Goal: Task Accomplishment & Management: Manage account settings

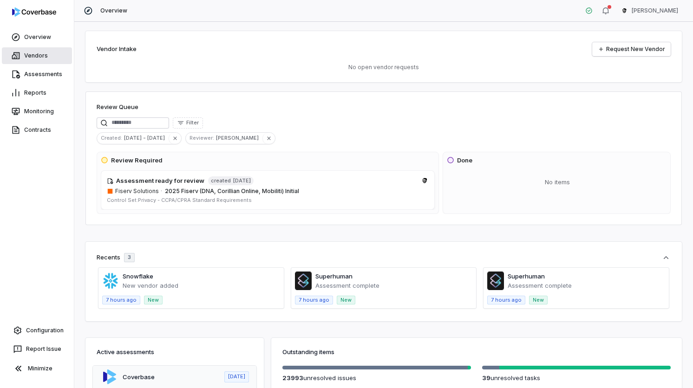
click at [43, 56] on link "Vendors" at bounding box center [37, 55] width 70 height 17
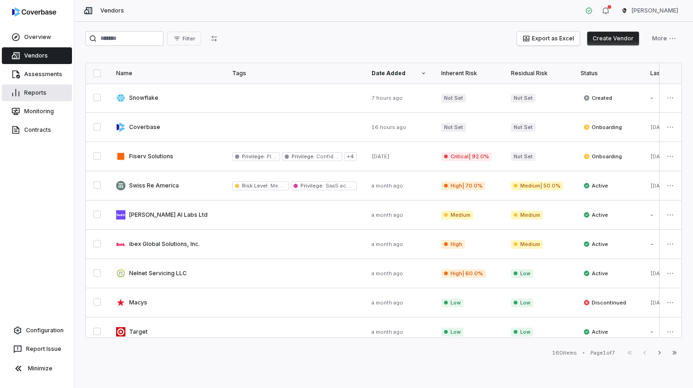
click at [50, 94] on link "Reports" at bounding box center [37, 93] width 70 height 17
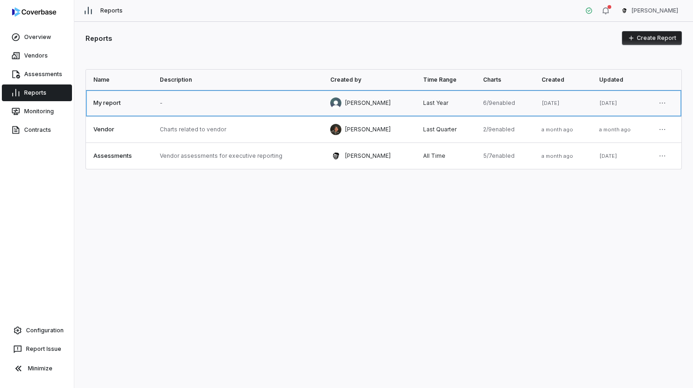
click at [141, 107] on link at bounding box center [119, 103] width 66 height 26
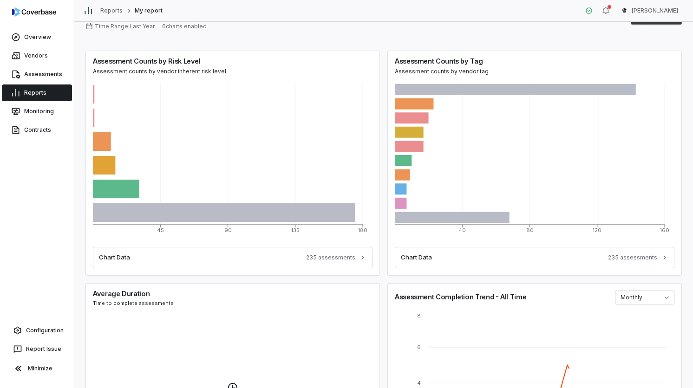
scroll to position [27, 0]
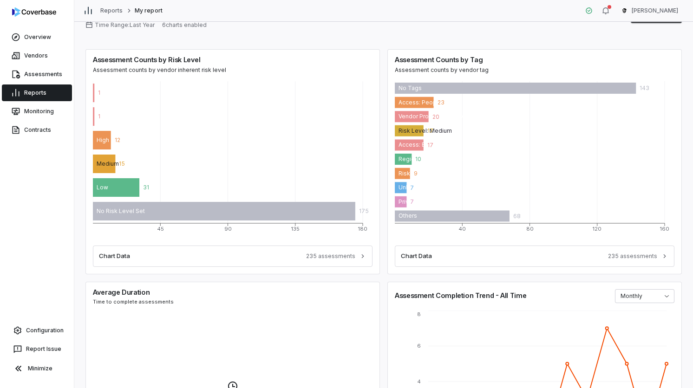
click at [422, 69] on p "Assessment counts by vendor tag" at bounding box center [535, 69] width 280 height 7
click at [443, 68] on p "Assessment counts by vendor tag" at bounding box center [535, 69] width 280 height 7
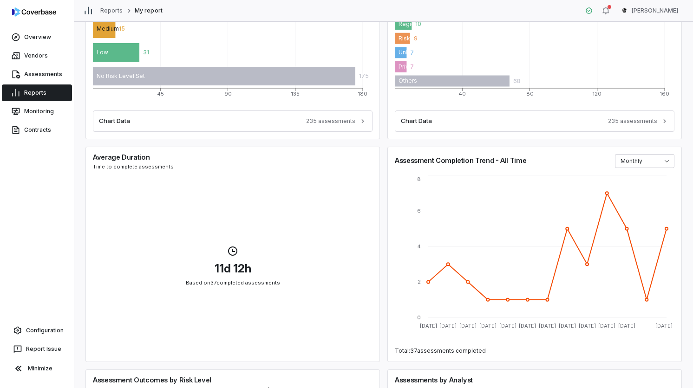
scroll to position [167, 0]
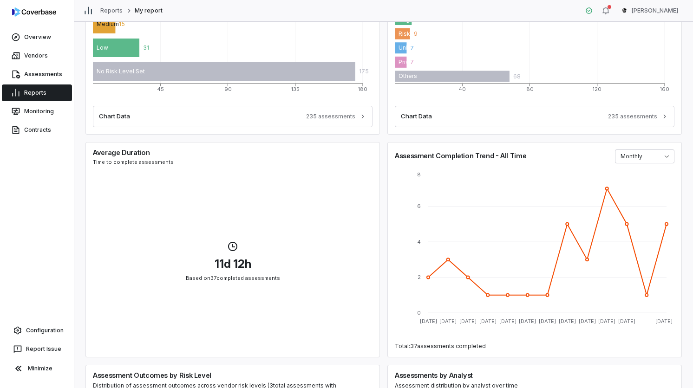
drag, startPoint x: 222, startPoint y: 262, endPoint x: 287, endPoint y: 262, distance: 65.5
click at [287, 262] on div "d h Based on completed assessments" at bounding box center [232, 265] width 295 height 184
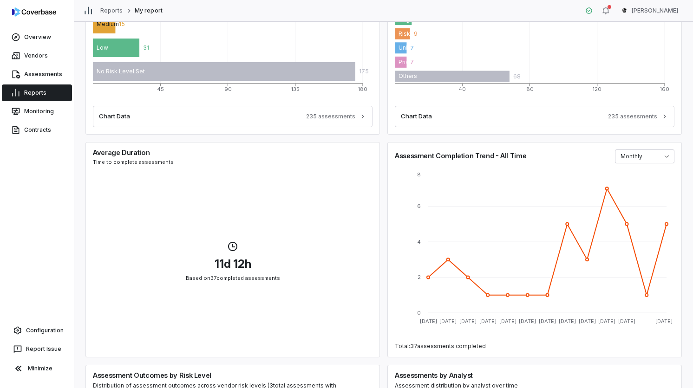
click at [219, 263] on span "1" at bounding box center [221, 264] width 5 height 14
click at [219, 264] on span "1" at bounding box center [221, 264] width 5 height 14
drag, startPoint x: 208, startPoint y: 263, endPoint x: 262, endPoint y: 263, distance: 53.4
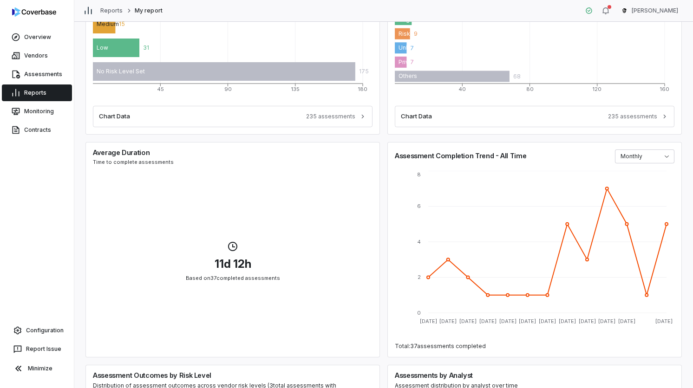
click at [262, 263] on div "d h" at bounding box center [233, 264] width 94 height 17
click at [224, 261] on span "0 1 2 3 4 5 6 7 8 9 0 1 2 3 4 5 6 7 8 9" at bounding box center [219, 264] width 20 height 17
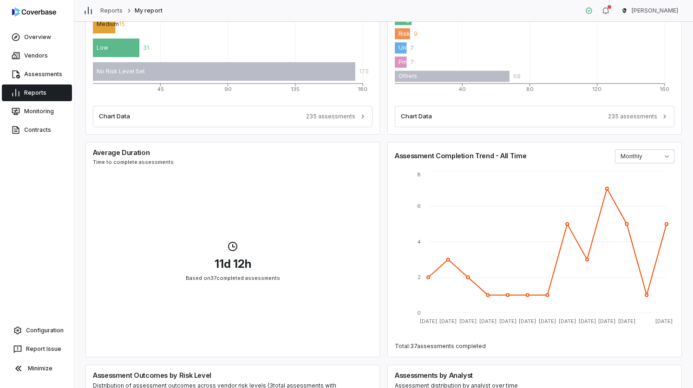
click at [224, 261] on span "0 1 2 3 4 5 6 7 8 9 0 1 2 3 4 5 6 7 8 9" at bounding box center [219, 264] width 20 height 17
drag, startPoint x: 106, startPoint y: 144, endPoint x: 297, endPoint y: 345, distance: 277.0
click at [300, 350] on div "Average Duration Time to complete assessments d h Based on completed assessments" at bounding box center [232, 250] width 295 height 216
click at [296, 343] on div "d h Based on completed assessments" at bounding box center [232, 265] width 295 height 184
click at [638, 166] on div "Assessment Completion Trend - All Time Monthly" at bounding box center [534, 156] width 295 height 29
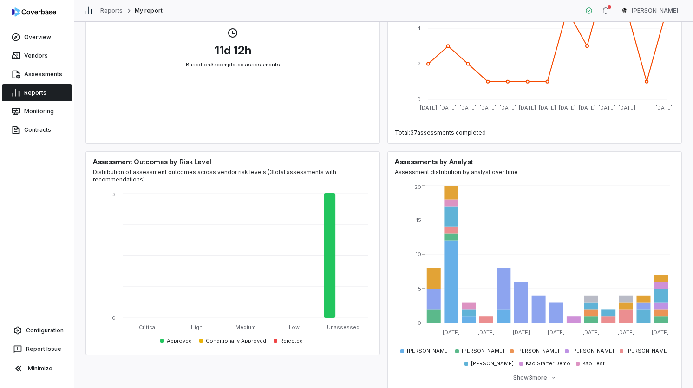
scroll to position [394, 0]
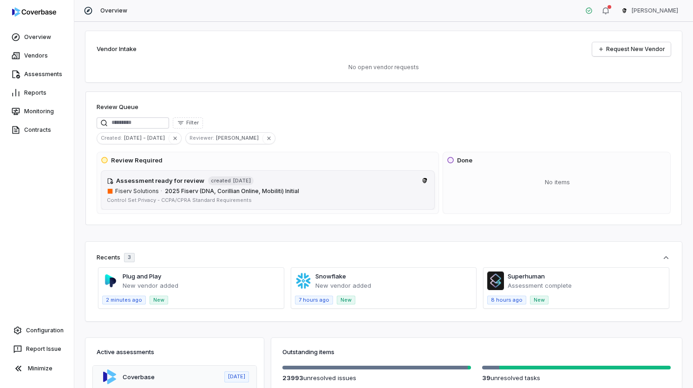
click at [219, 185] on span "created [DATE]" at bounding box center [231, 181] width 46 height 9
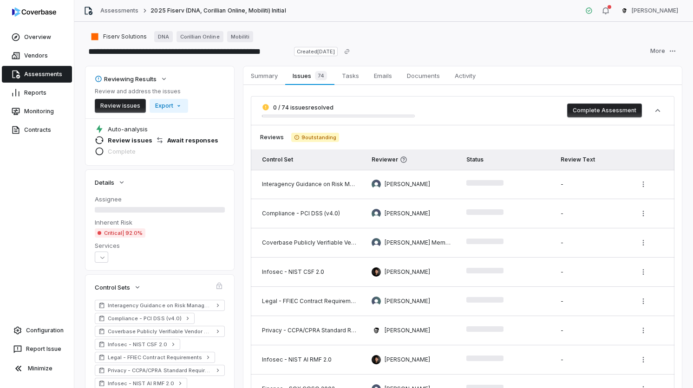
click at [217, 149] on div "Complete" at bounding box center [160, 152] width 130 height 11
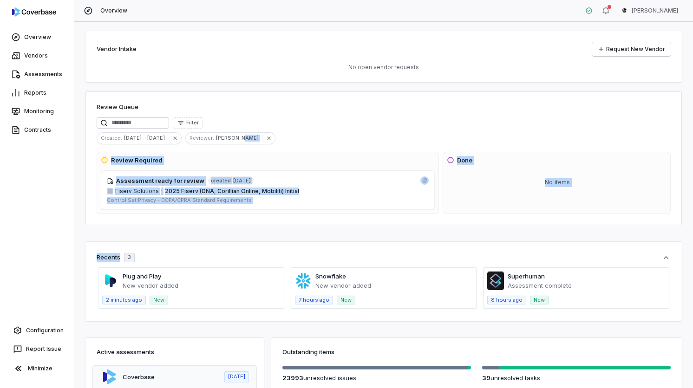
drag, startPoint x: 217, startPoint y: 147, endPoint x: 249, endPoint y: 256, distance: 113.8
click at [249, 256] on div "Vendor Intake Request New Vendor No open vendor requests Review Queue Filter Cr…" at bounding box center [383, 205] width 619 height 367
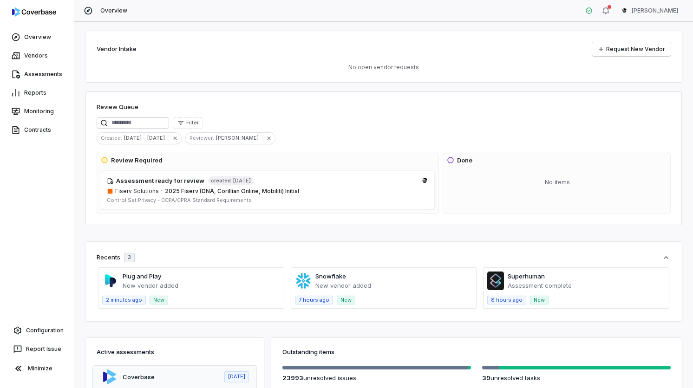
click at [249, 235] on div "Vendor Intake Request New Vendor No open vendor requests Review Queue Filter Cr…" at bounding box center [383, 205] width 619 height 367
click at [267, 138] on icon "button" at bounding box center [268, 138] width 3 height 3
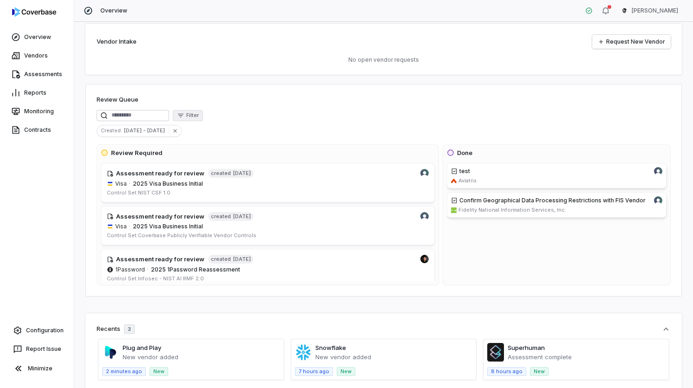
click at [203, 111] on button "Filter" at bounding box center [188, 115] width 30 height 11
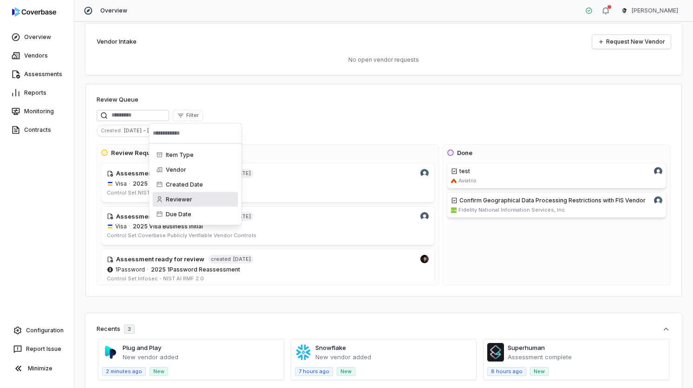
click at [195, 201] on div "Reviewer" at bounding box center [195, 199] width 85 height 15
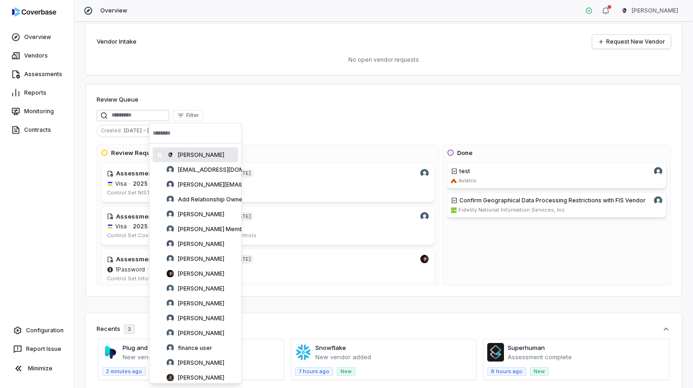
click at [197, 158] on span "[PERSON_NAME]" at bounding box center [201, 154] width 46 height 7
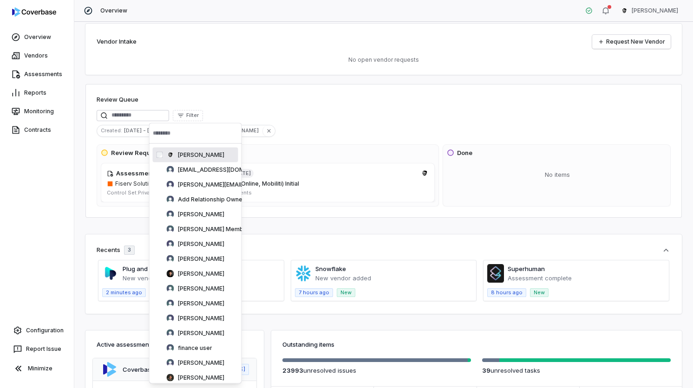
click at [298, 89] on div "Review Queue Filter Created : Jul 13 - Aug 12 Reviewer : Gus Cuddy Review Requi…" at bounding box center [383, 151] width 597 height 134
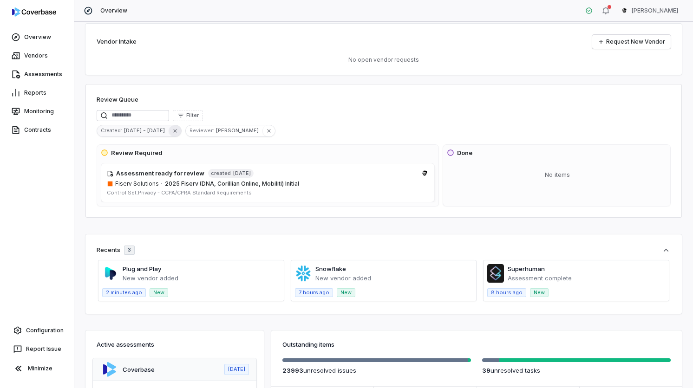
click at [172, 130] on icon "button" at bounding box center [175, 131] width 7 height 7
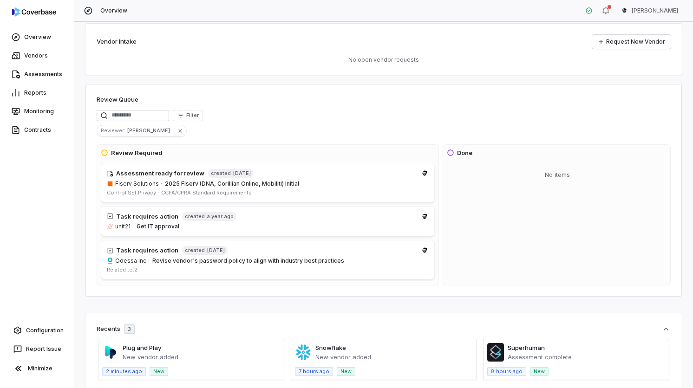
click at [177, 130] on icon "button" at bounding box center [180, 131] width 7 height 7
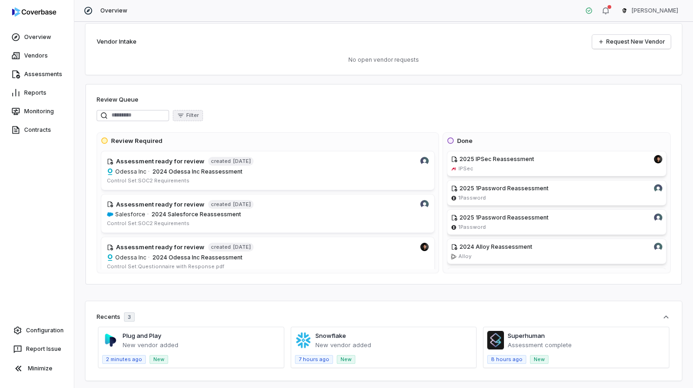
click at [194, 120] on button "Filter" at bounding box center [188, 115] width 30 height 11
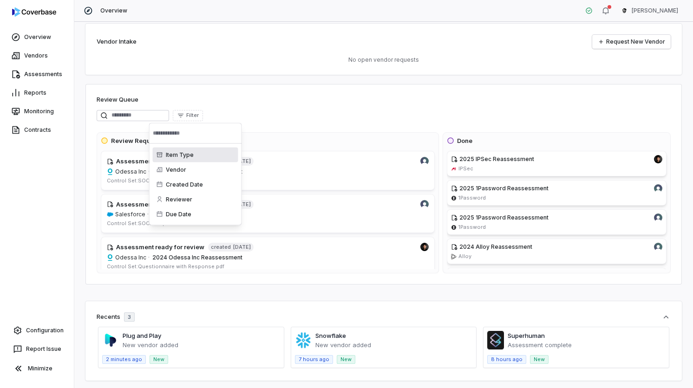
click at [180, 154] on div "Item Type" at bounding box center [195, 155] width 85 height 15
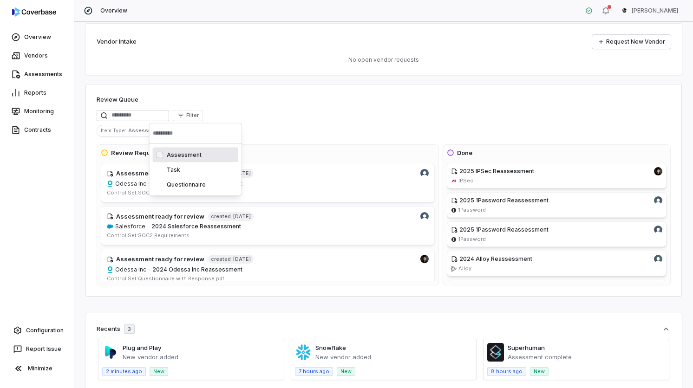
click at [252, 80] on div "Vendor Intake Request New Vendor No open vendor requests Review Queue Filter It…" at bounding box center [383, 205] width 619 height 367
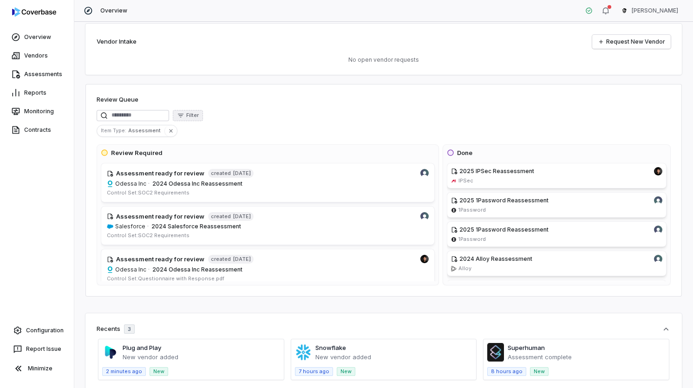
click at [199, 115] on span "Filter" at bounding box center [192, 115] width 13 height 7
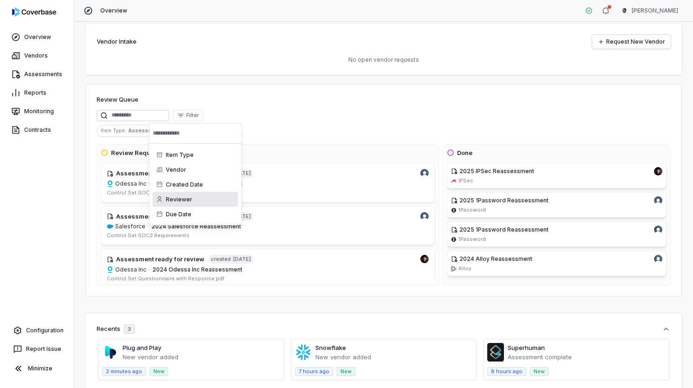
click at [172, 197] on div "Reviewer" at bounding box center [195, 199] width 85 height 15
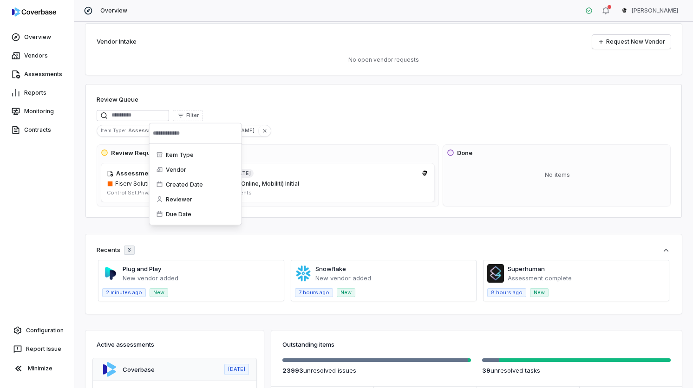
click at [288, 114] on div "Filter" at bounding box center [384, 115] width 574 height 11
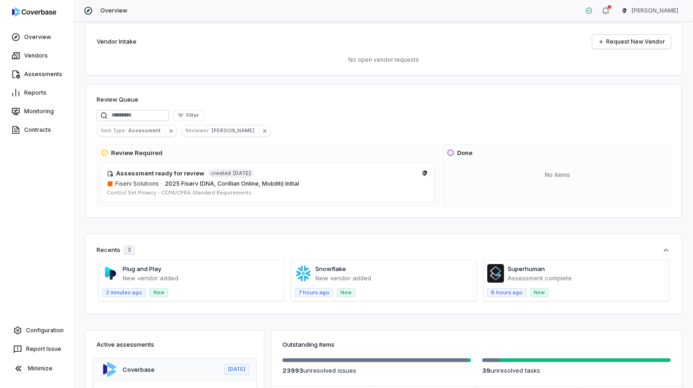
click at [343, 152] on span "Review Required" at bounding box center [268, 153] width 334 height 9
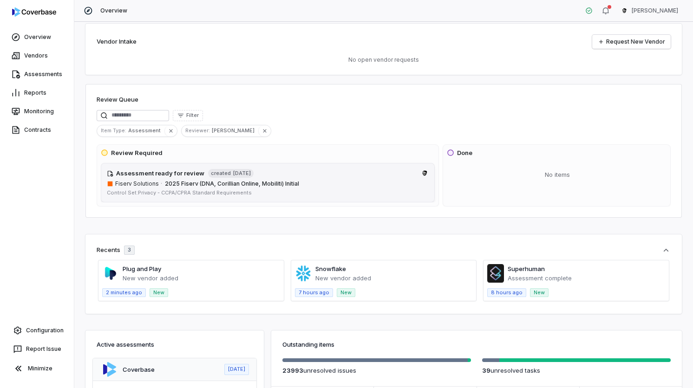
click at [271, 167] on link "Assessment ready for review created 7 days ago Fiserv Solutions · 2025 Fiserv (…" at bounding box center [268, 182] width 334 height 39
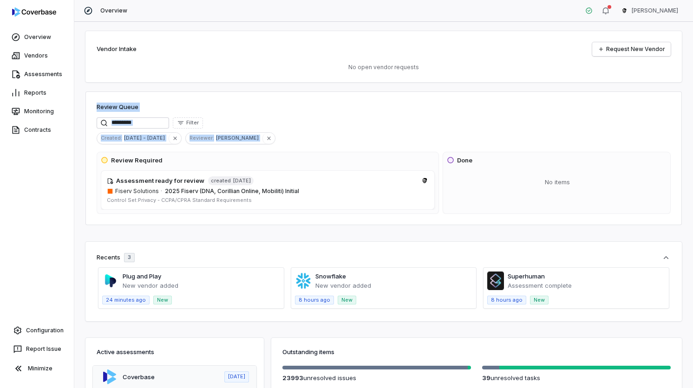
drag, startPoint x: 92, startPoint y: 105, endPoint x: 304, endPoint y: 133, distance: 214.1
click at [304, 133] on div "Review Queue Filter Created : Jul 13 - Aug 12 Reviewer : Gus Cuddy Review Requi…" at bounding box center [383, 159] width 597 height 134
click at [304, 133] on div "Created : Jul 13 - Aug 12 Reviewer : Gus Cuddy" at bounding box center [384, 138] width 574 height 12
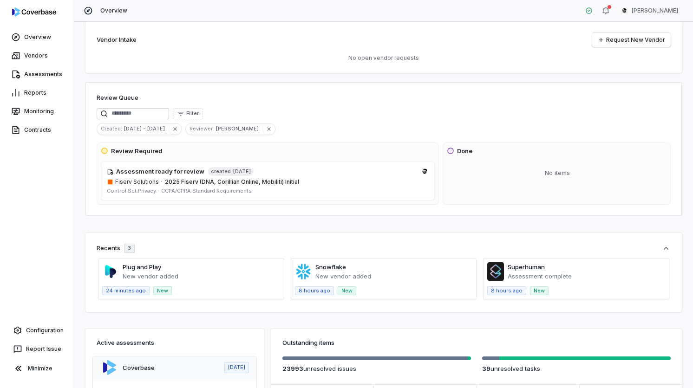
scroll to position [12, 0]
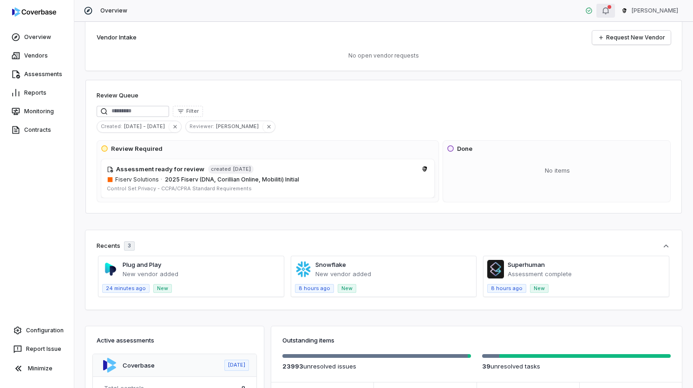
click at [611, 8] on div "button" at bounding box center [610, 7] width 4 height 4
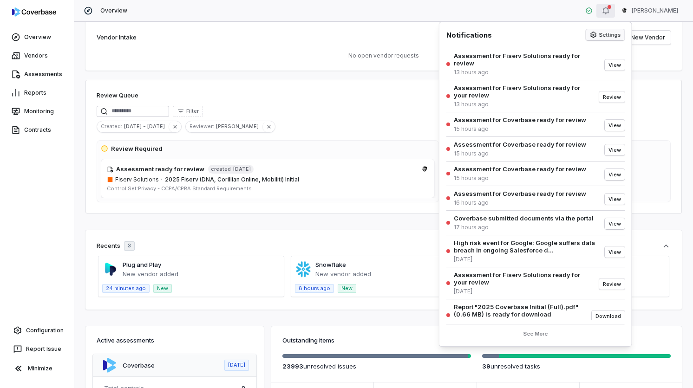
click at [610, 33] on button "Settings" at bounding box center [605, 34] width 39 height 11
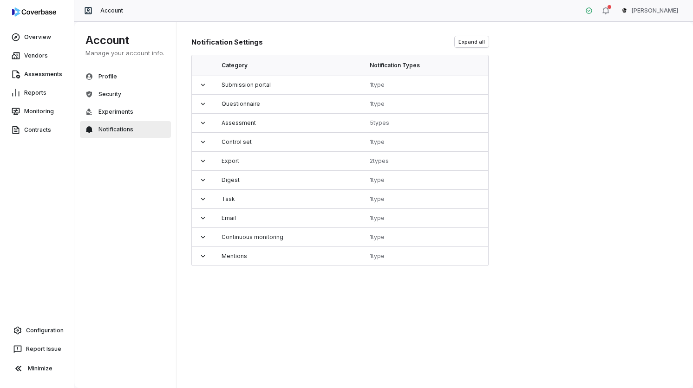
click at [249, 72] on th "Category" at bounding box center [288, 65] width 148 height 20
click at [249, 85] on div "Submission portal" at bounding box center [288, 84] width 133 height 7
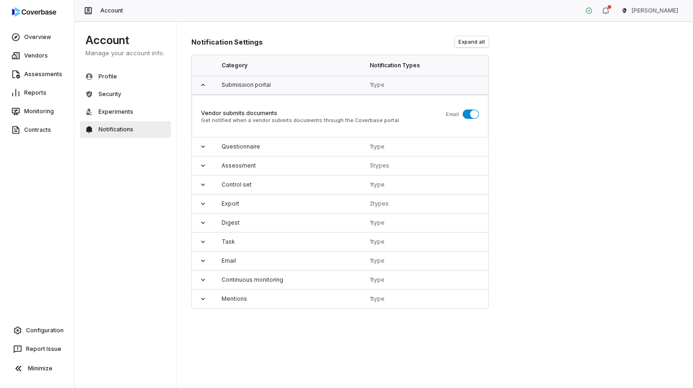
click at [249, 85] on div "Submission portal" at bounding box center [288, 84] width 133 height 7
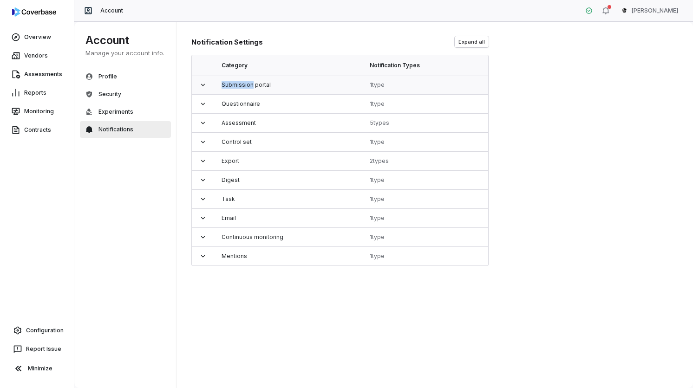
click at [249, 85] on div "Submission portal" at bounding box center [288, 84] width 133 height 7
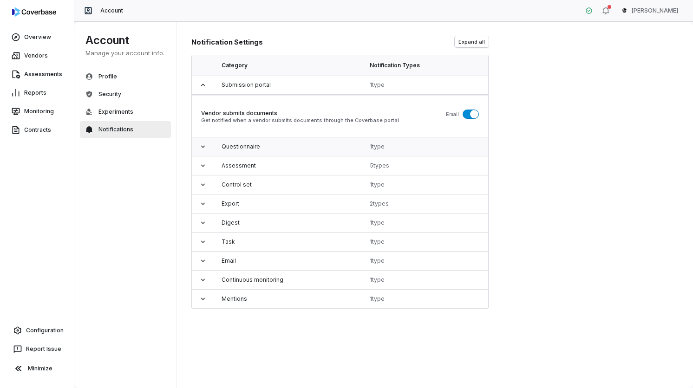
click at [252, 138] on td "Questionnaire" at bounding box center [288, 147] width 148 height 19
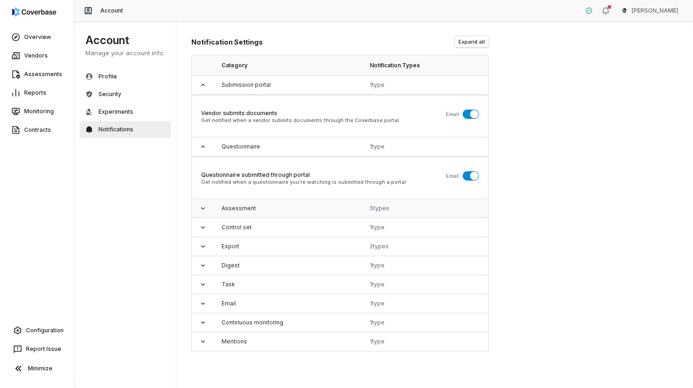
click at [249, 205] on div "Assessment" at bounding box center [288, 208] width 133 height 7
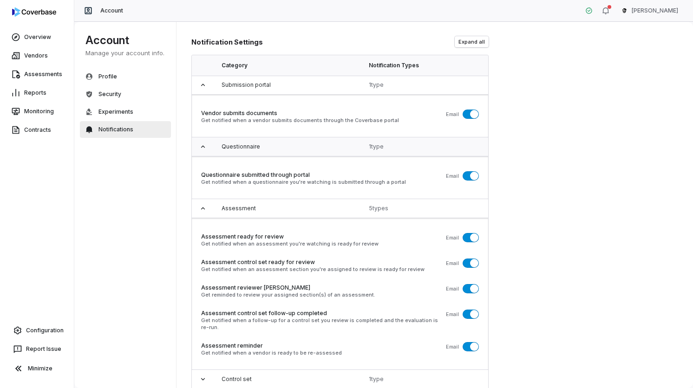
click at [256, 144] on div "Questionnaire" at bounding box center [288, 146] width 132 height 7
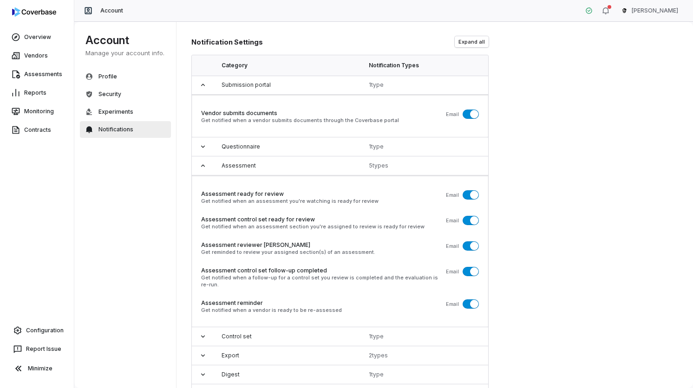
click at [256, 179] on td "Assessment ready for review Get notified when an assessment you're watching is …" at bounding box center [340, 252] width 296 height 152
click at [256, 172] on td "Assessment" at bounding box center [287, 166] width 147 height 19
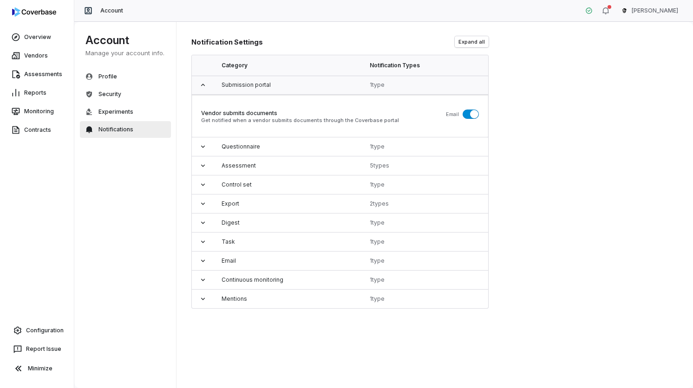
click at [258, 84] on div "Submission portal" at bounding box center [288, 84] width 133 height 7
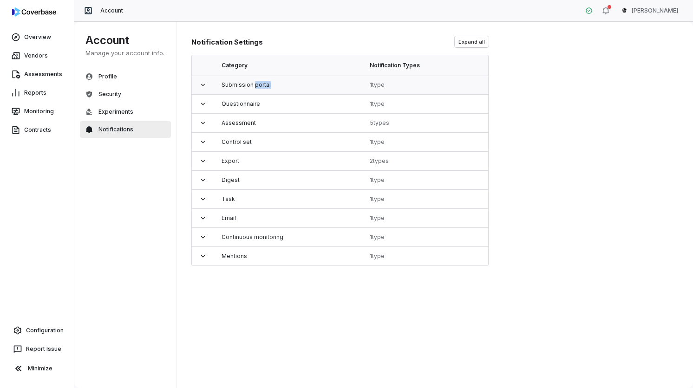
click at [258, 84] on div "Submission portal" at bounding box center [288, 84] width 133 height 7
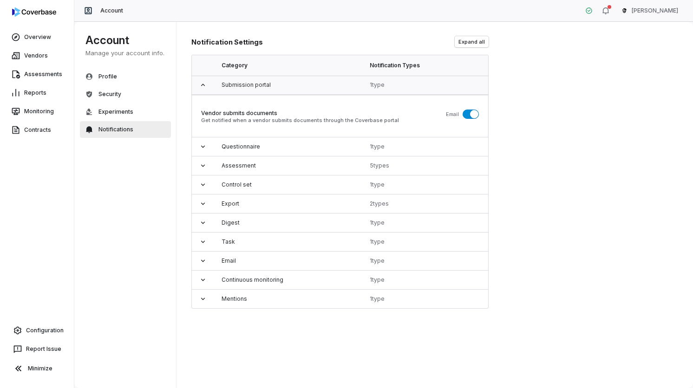
click at [372, 82] on div "1 type" at bounding box center [425, 84] width 111 height 7
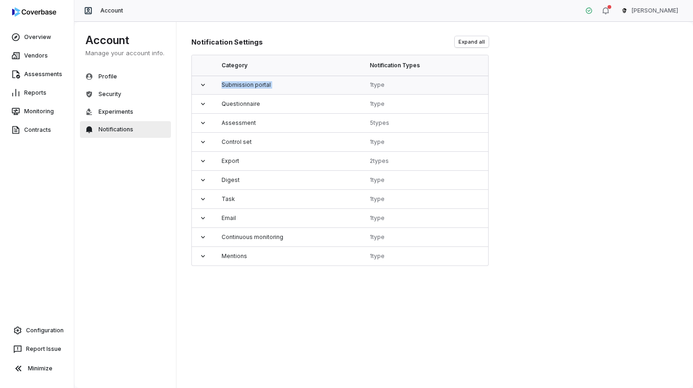
click at [372, 82] on div "1 type" at bounding box center [425, 84] width 111 height 7
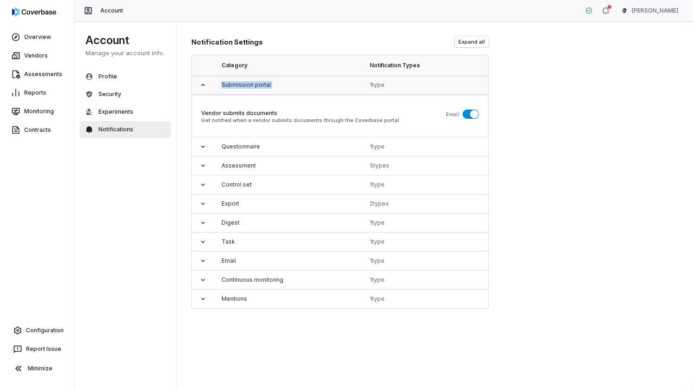
click at [372, 82] on div "1 type" at bounding box center [425, 84] width 111 height 7
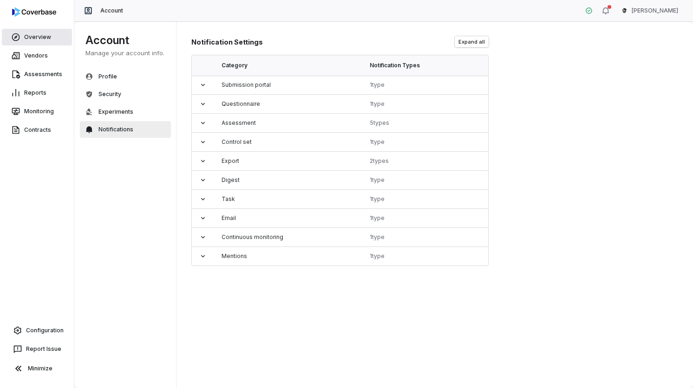
click at [47, 40] on link "Overview" at bounding box center [37, 37] width 70 height 17
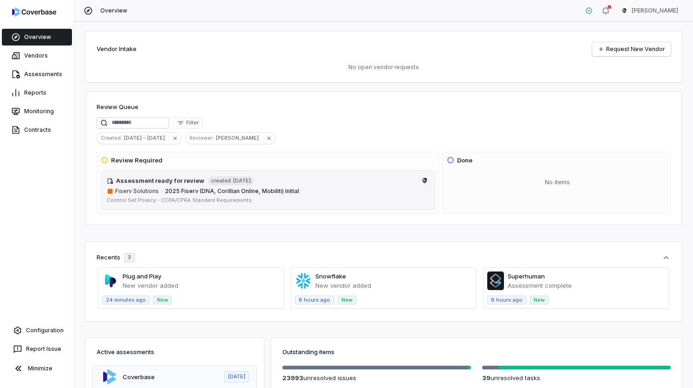
click at [125, 184] on h4 "Assessment ready for review" at bounding box center [160, 181] width 88 height 9
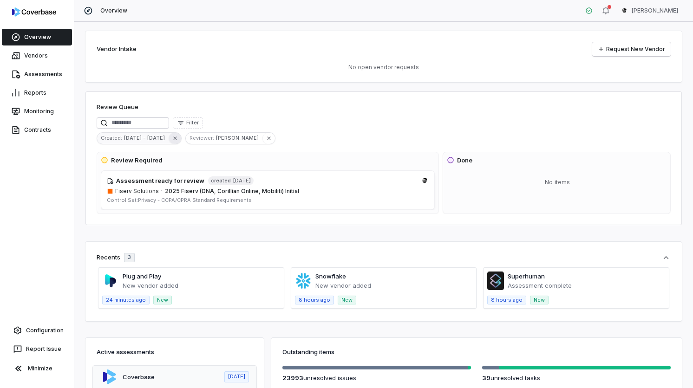
click at [172, 136] on icon "button" at bounding box center [175, 138] width 7 height 7
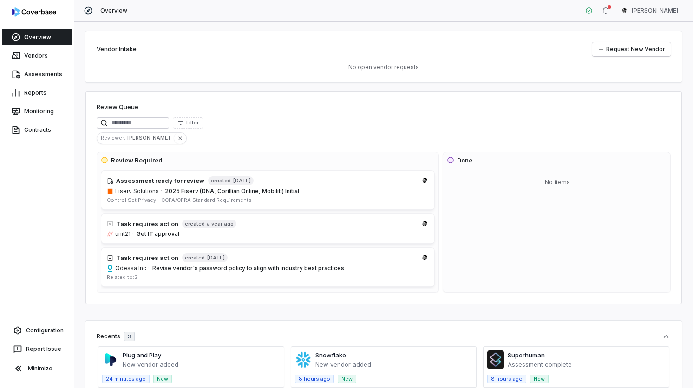
click at [174, 136] on button "button" at bounding box center [180, 138] width 13 height 11
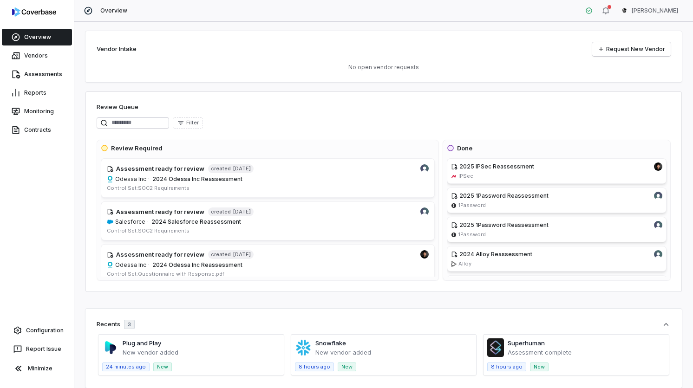
click at [195, 115] on div "Review Queue Filter Review Required Assessment ready for review created 10 mont…" at bounding box center [383, 192] width 597 height 201
click at [195, 120] on span "Filter" at bounding box center [192, 122] width 13 height 7
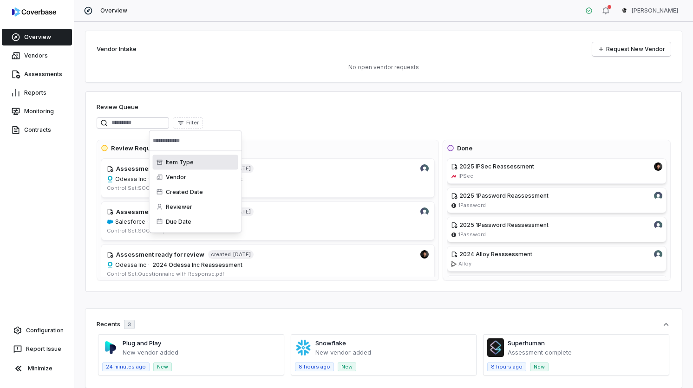
click at [195, 120] on span "Filter" at bounding box center [192, 122] width 13 height 7
click at [201, 223] on div "Due Date" at bounding box center [195, 222] width 85 height 15
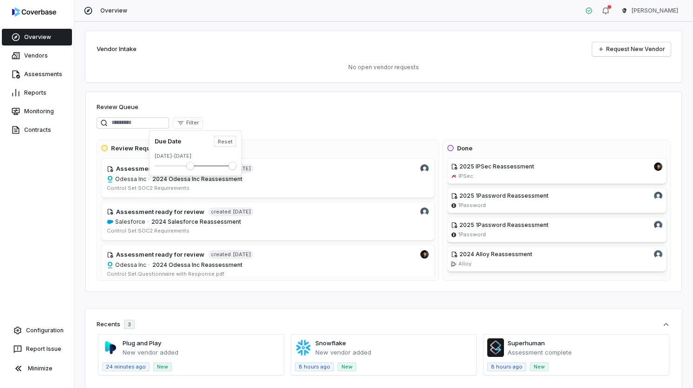
click at [194, 164] on span "Minimum" at bounding box center [189, 166] width 7 height 7
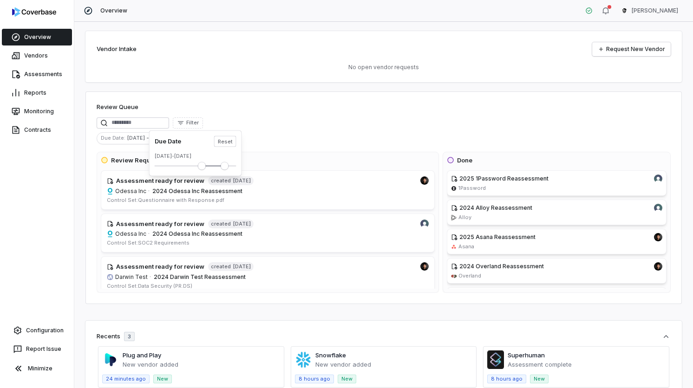
click at [228, 168] on span "Suggestions" at bounding box center [196, 166] width 82 height 9
click at [186, 171] on span "Suggestions" at bounding box center [196, 166] width 82 height 9
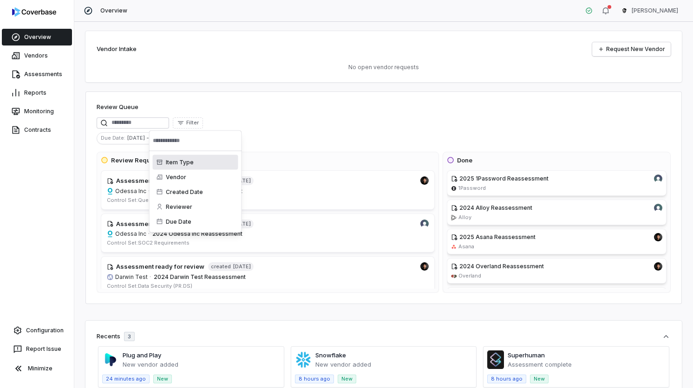
click at [260, 123] on div "Filter" at bounding box center [384, 123] width 574 height 11
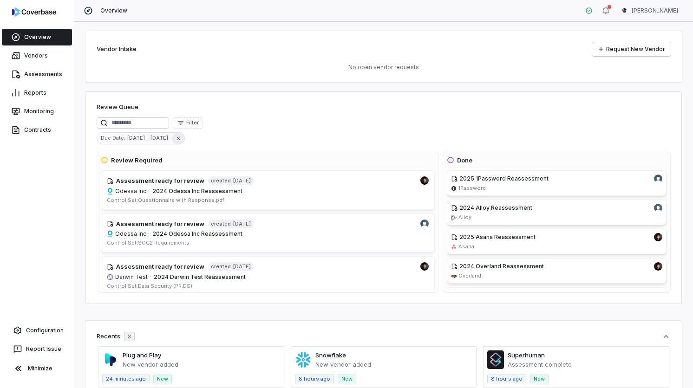
click at [175, 141] on icon "button" at bounding box center [178, 138] width 7 height 7
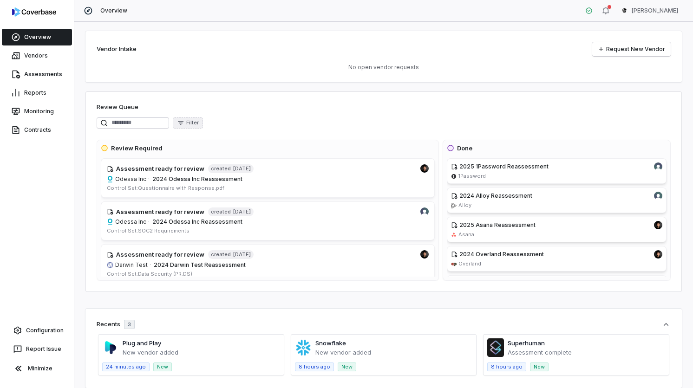
click at [194, 120] on span "Filter" at bounding box center [192, 122] width 13 height 7
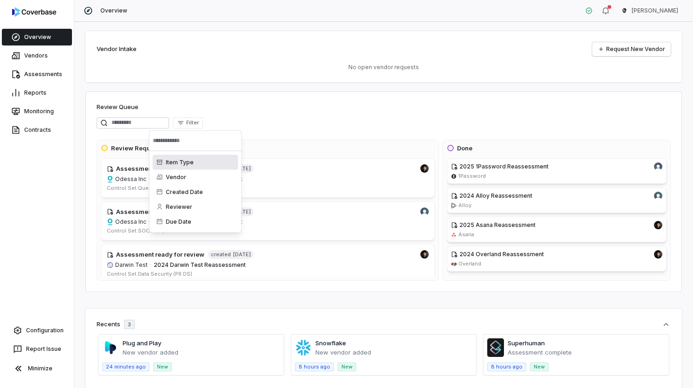
click at [194, 120] on span "Filter" at bounding box center [192, 122] width 13 height 7
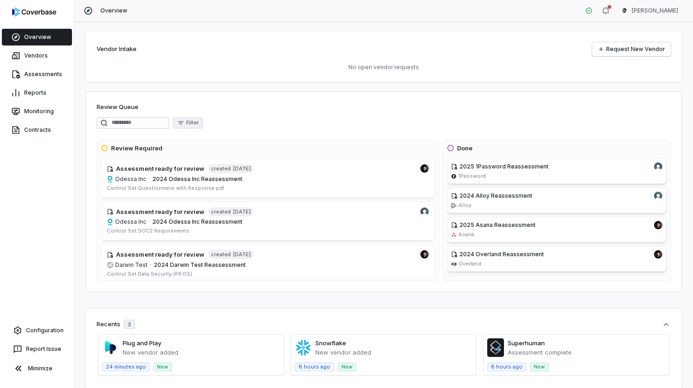
click at [194, 120] on span "Filter" at bounding box center [192, 122] width 13 height 7
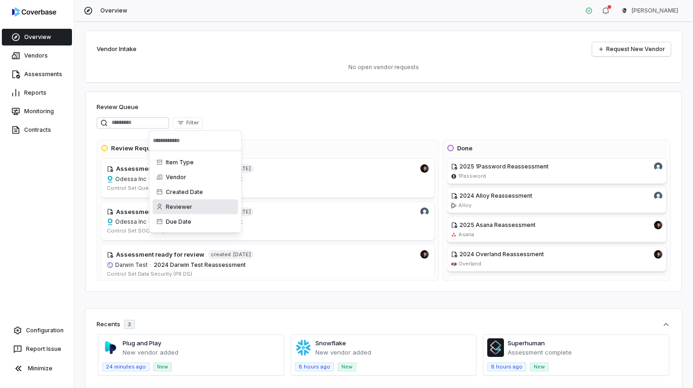
click at [192, 201] on div "Reviewer" at bounding box center [195, 207] width 85 height 15
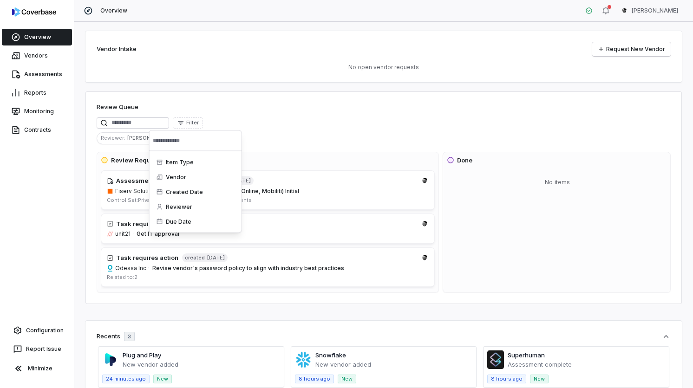
click at [257, 114] on div "Review Queue Filter Reviewer : Gus Cuddy Review Required Assessment ready for r…" at bounding box center [383, 198] width 597 height 213
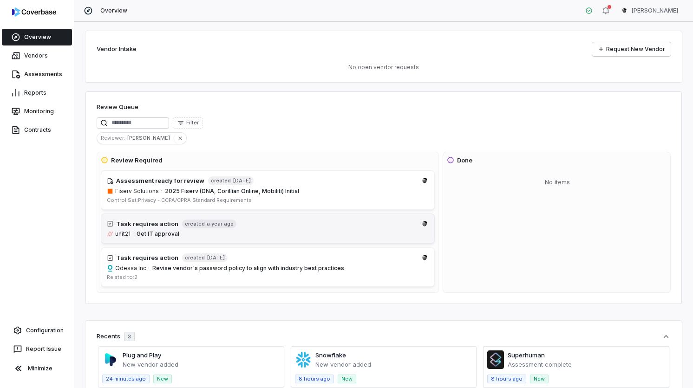
scroll to position [41, 0]
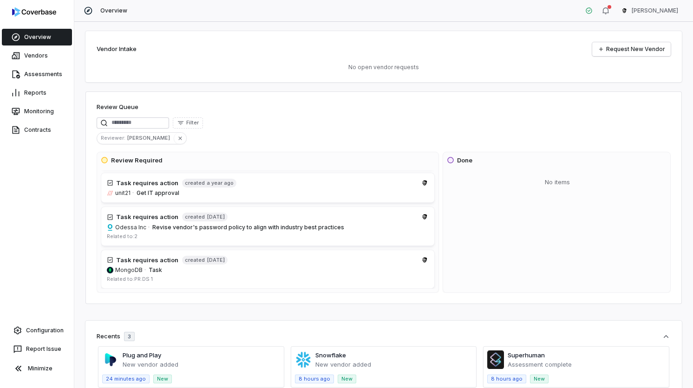
click at [293, 127] on div "Filter" at bounding box center [384, 123] width 574 height 11
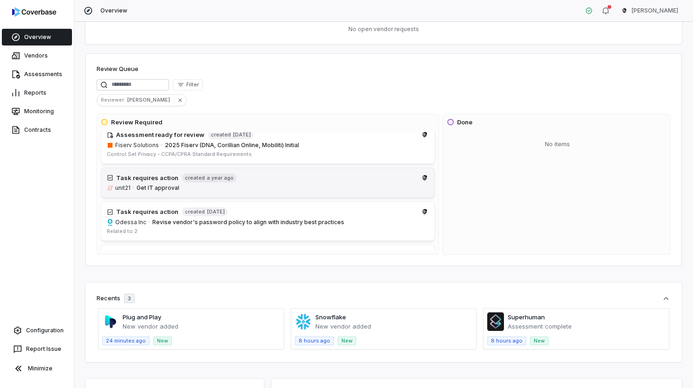
scroll to position [0, 0]
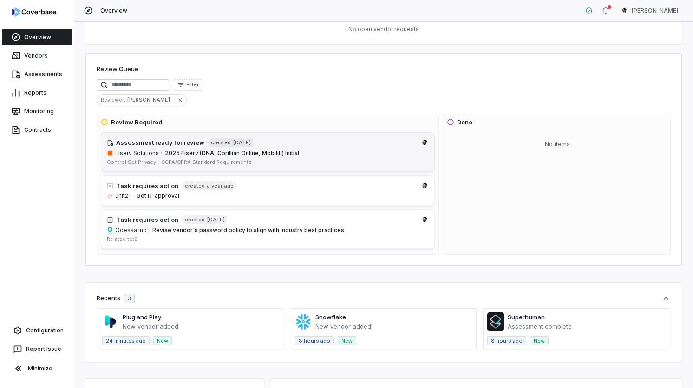
click at [246, 157] on link "Assessment ready for review created 7 days ago Fiserv Solutions · 2025 Fiserv (…" at bounding box center [268, 151] width 334 height 39
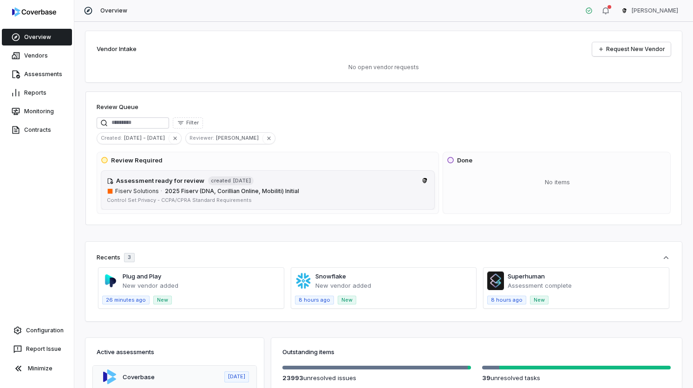
click at [245, 190] on span "2025 Fiserv (DNA, Corillian Online, Mobiliti) Initial" at bounding box center [232, 191] width 134 height 7
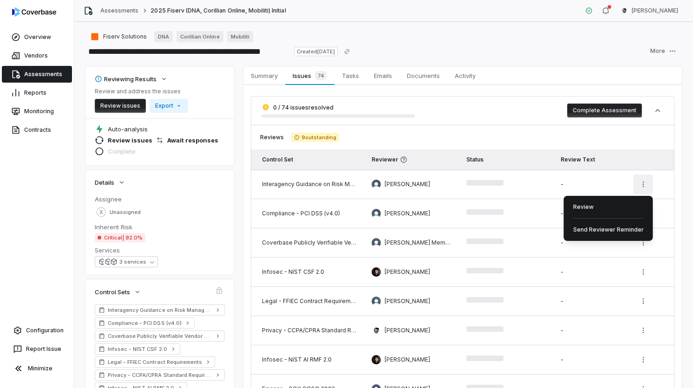
click at [641, 184] on html "**********" at bounding box center [346, 194] width 693 height 388
click at [399, 210] on html "**********" at bounding box center [346, 194] width 693 height 388
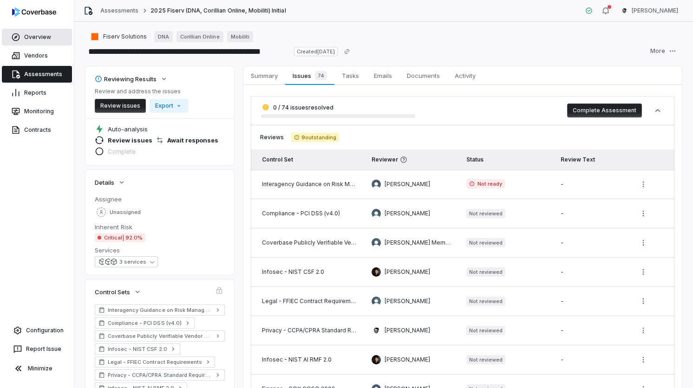
click at [56, 35] on link "Overview" at bounding box center [37, 37] width 70 height 17
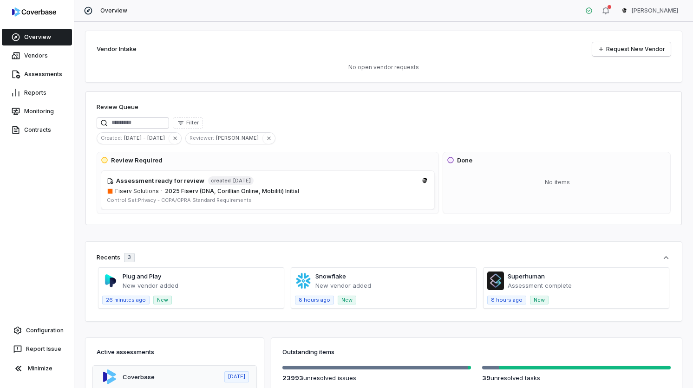
click at [272, 112] on div "Review Queue" at bounding box center [384, 108] width 574 height 11
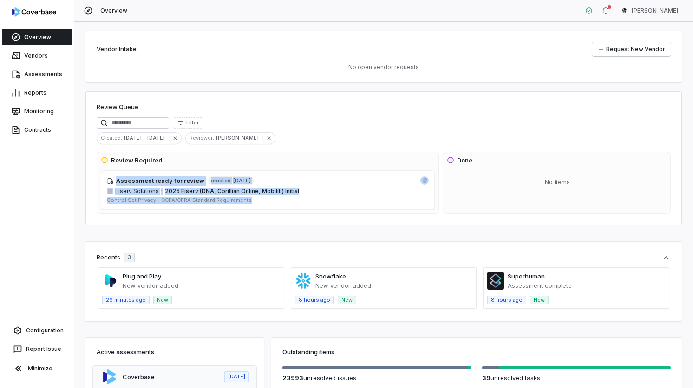
drag, startPoint x: 324, startPoint y: 165, endPoint x: 358, endPoint y: 224, distance: 68.1
click at [358, 224] on div "Review Queue Filter Created : Jul 13 - Aug 12 Reviewer : Gus Cuddy Review Requi…" at bounding box center [383, 159] width 597 height 134
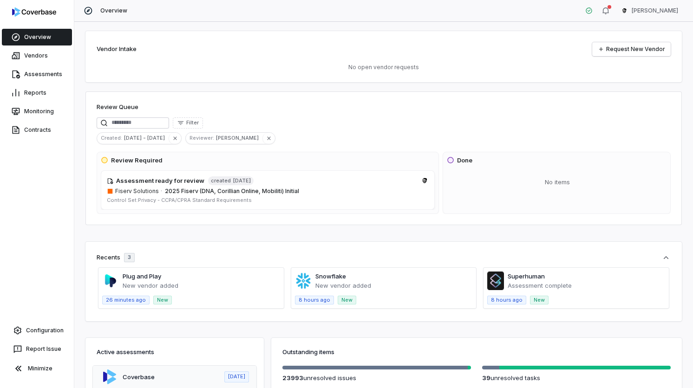
click at [319, 123] on div "Filter" at bounding box center [384, 123] width 574 height 11
